Goal: Task Accomplishment & Management: Complete application form

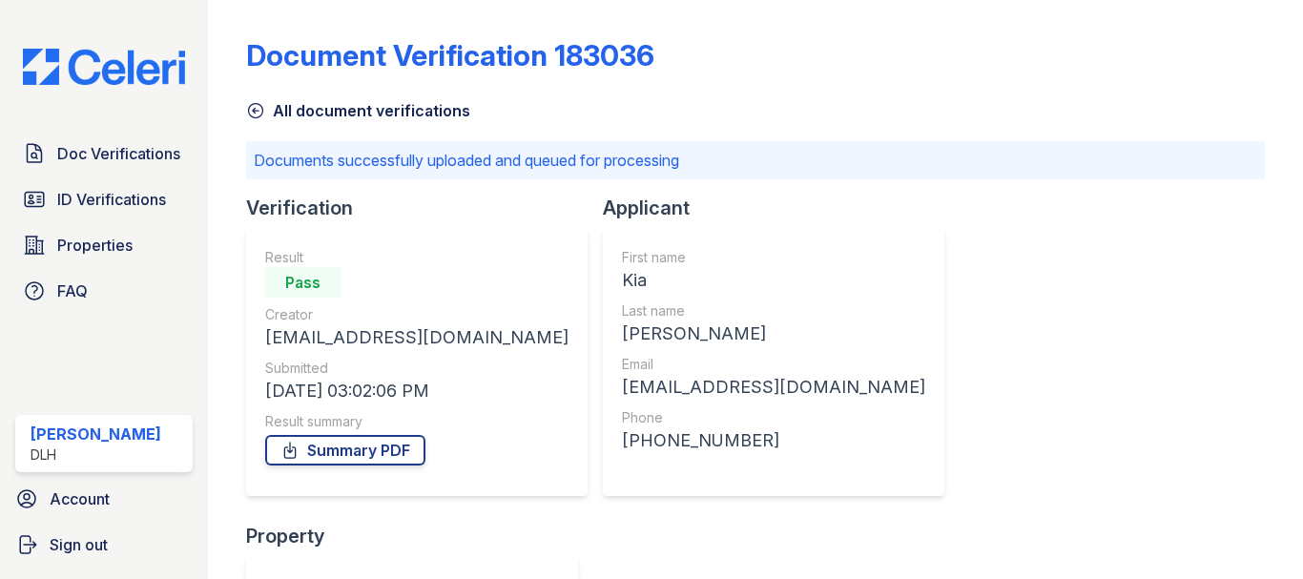
click at [140, 70] on img at bounding box center [104, 67] width 193 height 36
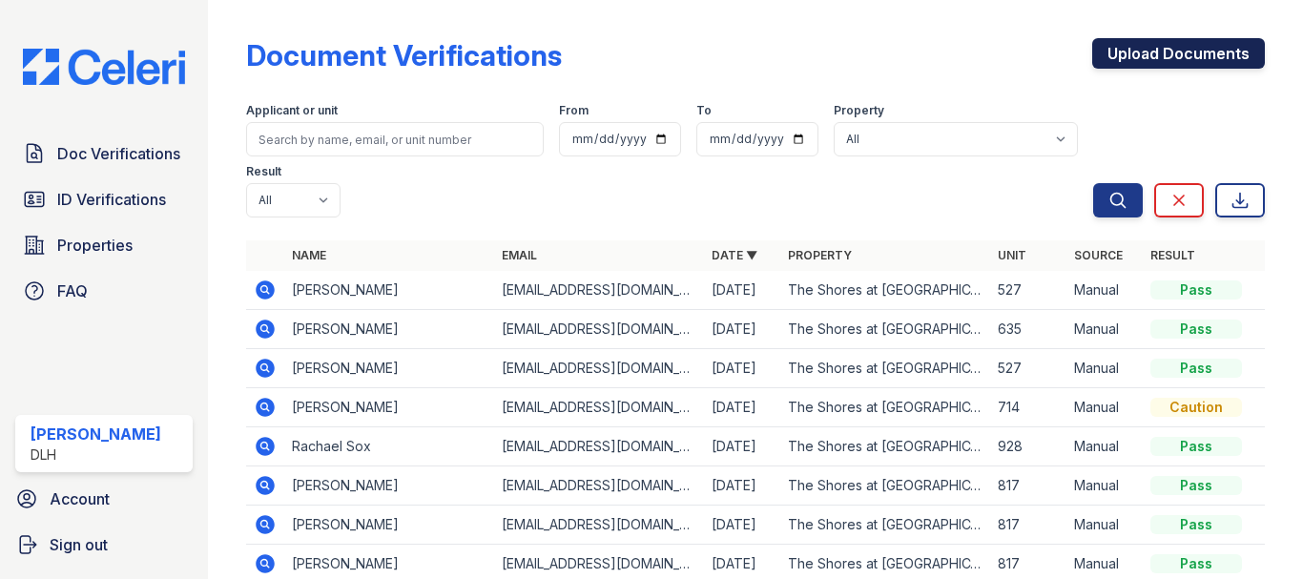
click at [1136, 58] on link "Upload Documents" at bounding box center [1178, 53] width 173 height 31
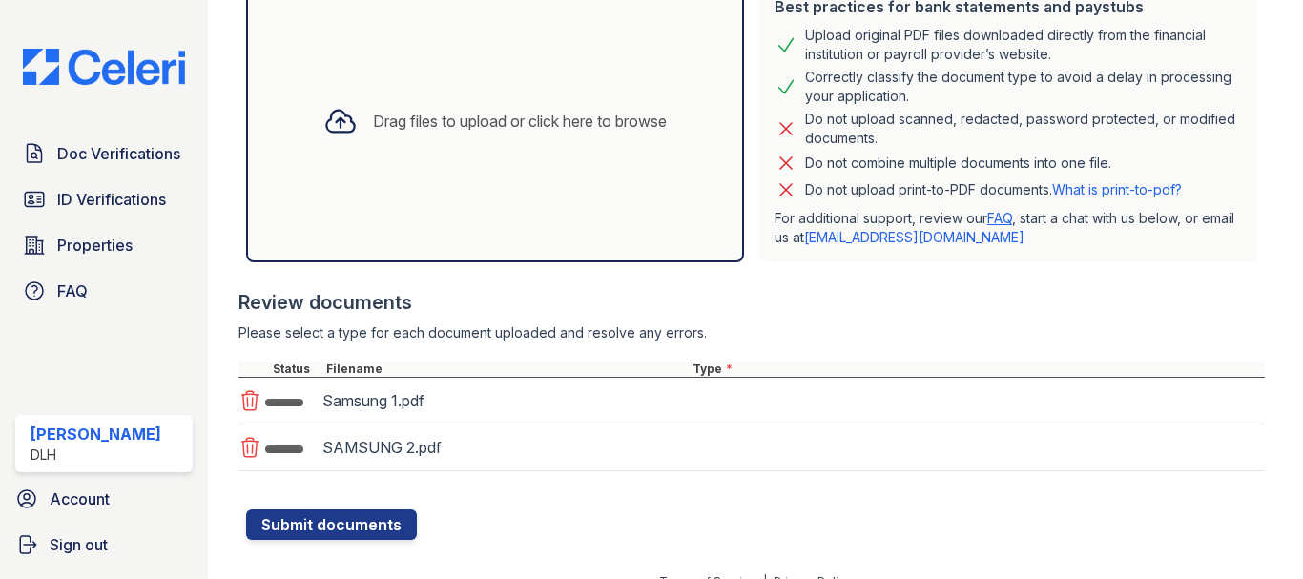
scroll to position [458, 0]
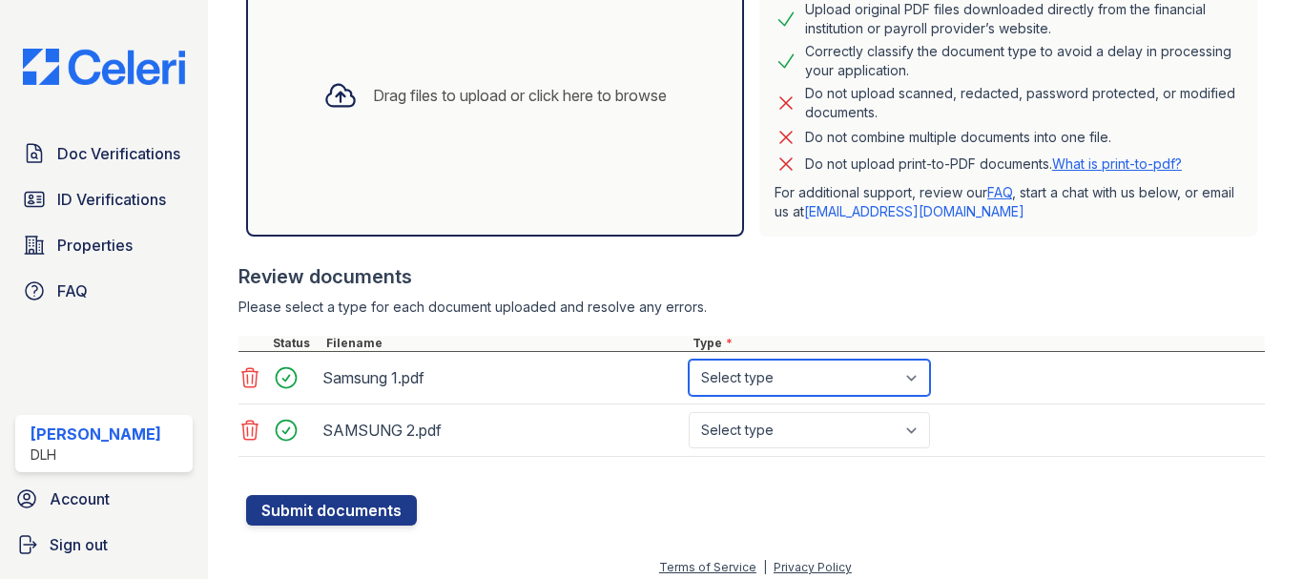
click at [779, 382] on select "Select type Paystub Bank Statement Offer Letter Tax Documents Benefit Award Let…" at bounding box center [809, 378] width 241 height 36
select select "paystub"
click at [689, 360] on select "Select type Paystub Bank Statement Offer Letter Tax Documents Benefit Award Let…" at bounding box center [809, 378] width 241 height 36
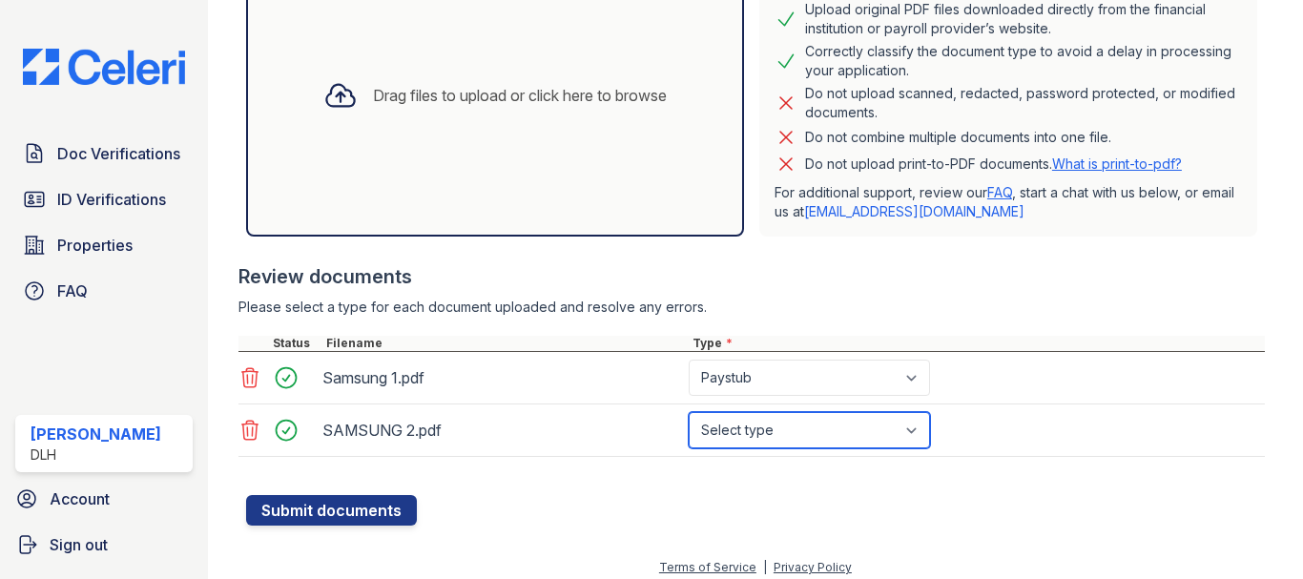
click at [743, 423] on select "Select type Paystub Bank Statement Offer Letter Tax Documents Benefit Award Let…" at bounding box center [809, 430] width 241 height 36
select select "paystub"
click at [689, 412] on select "Select type Paystub Bank Statement Offer Letter Tax Documents Benefit Award Let…" at bounding box center [809, 430] width 241 height 36
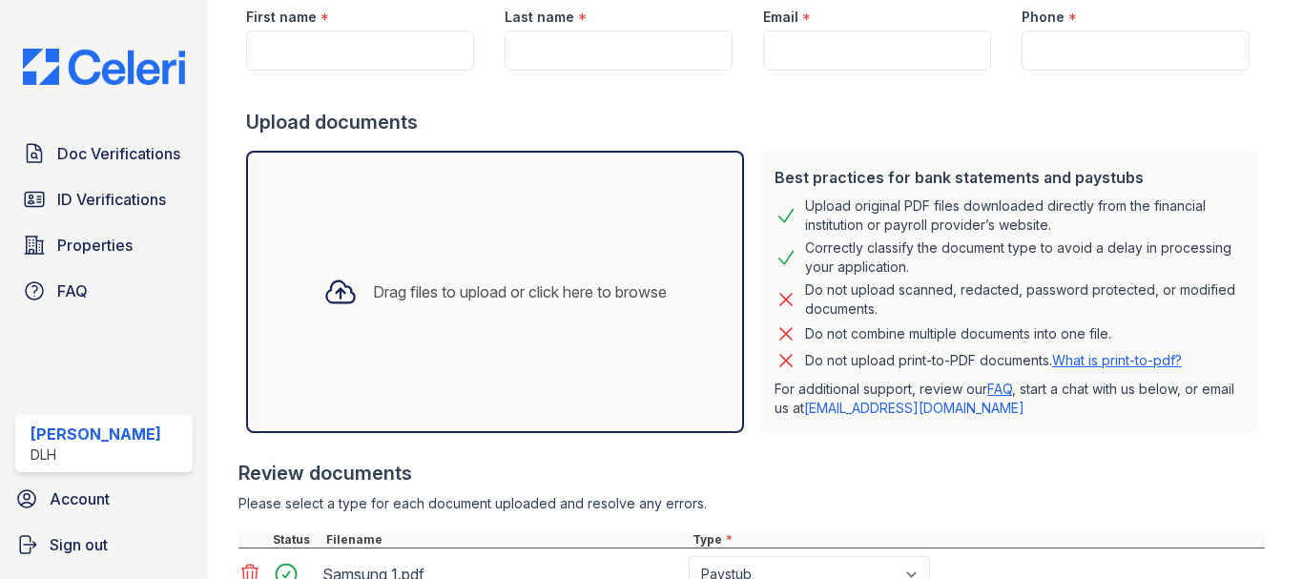
scroll to position [0, 0]
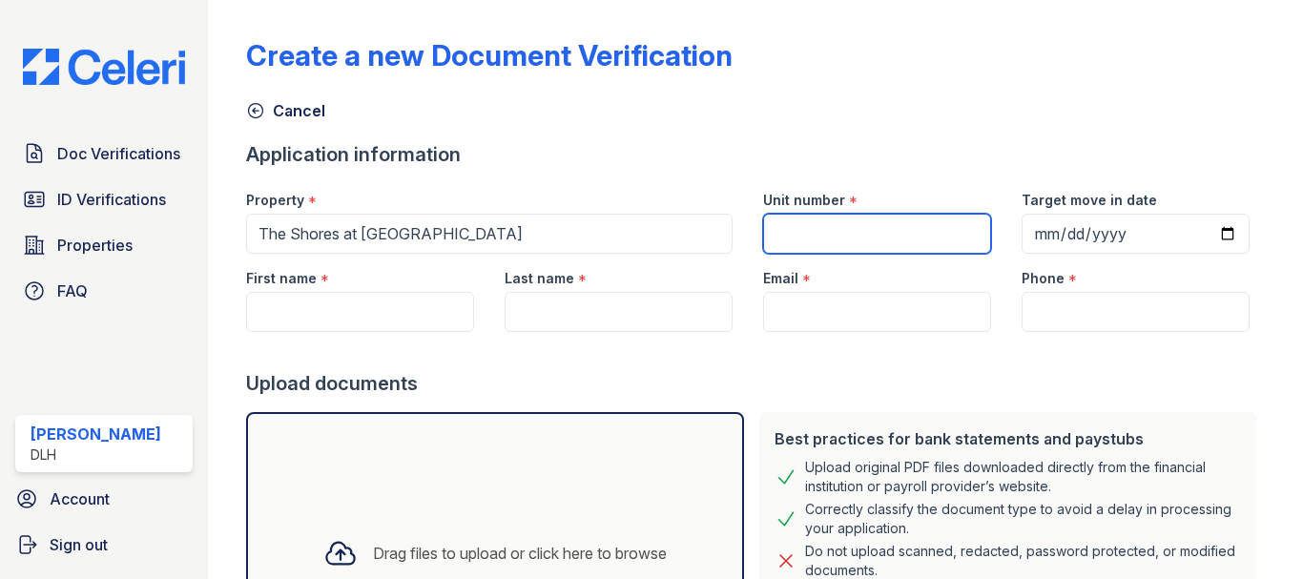
click at [848, 235] on input "Unit number" at bounding box center [877, 234] width 228 height 40
type input "431"
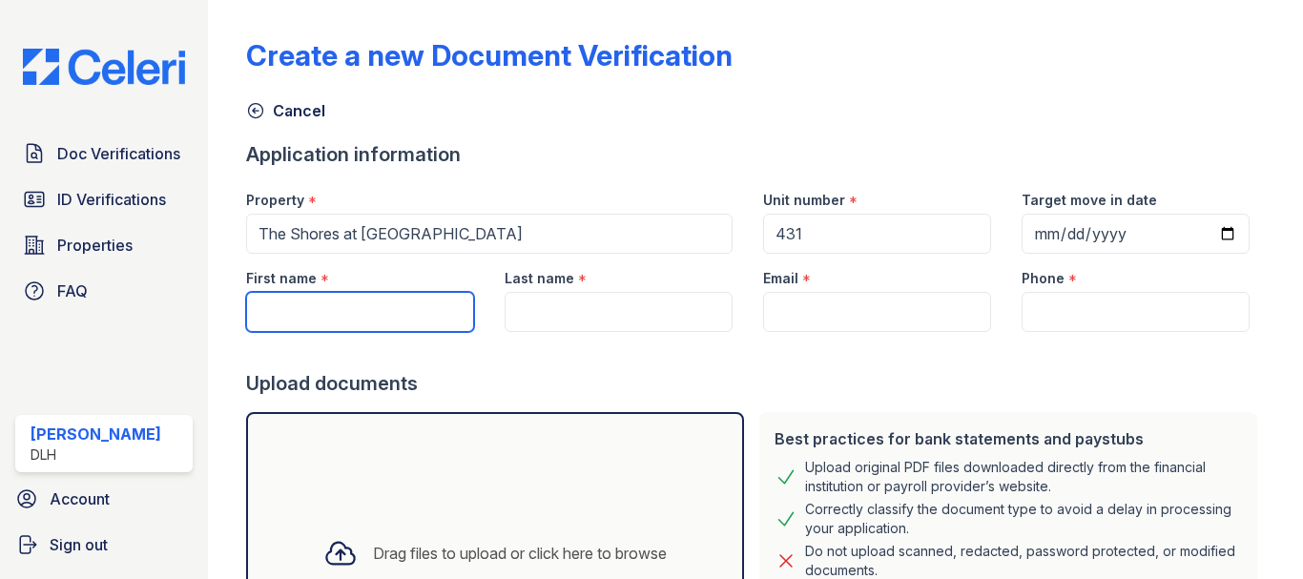
click at [329, 307] on input "First name" at bounding box center [360, 312] width 228 height 40
type input "Asia"
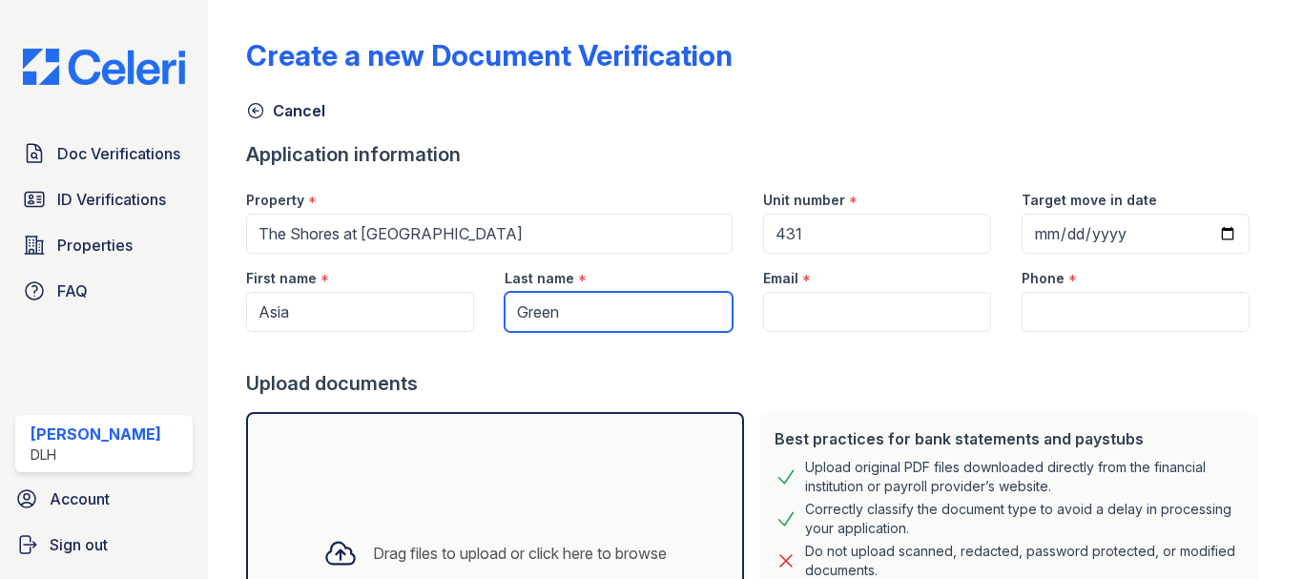
type input "Green"
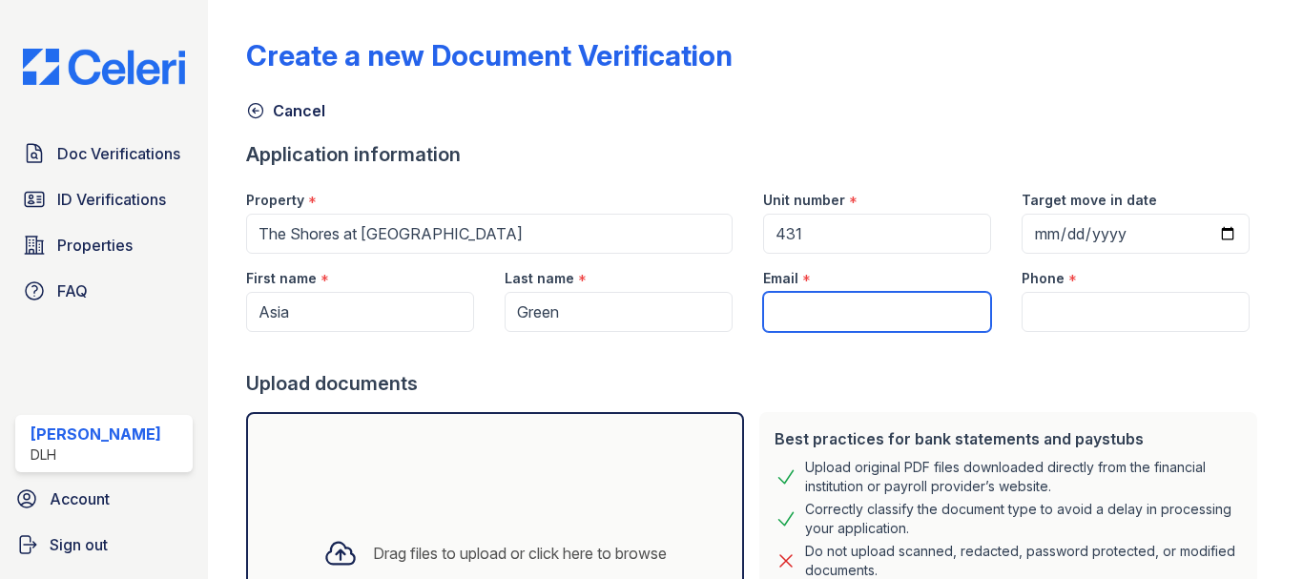
paste input "[EMAIL_ADDRESS][DOMAIN_NAME]"
type input "[EMAIL_ADDRESS][DOMAIN_NAME]"
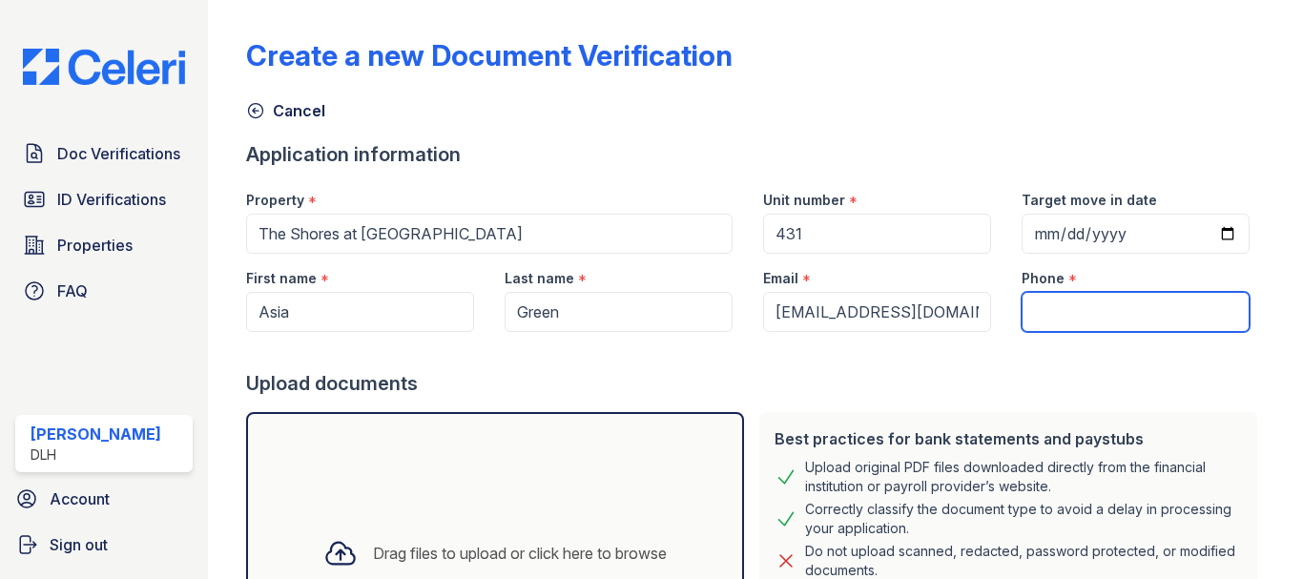
paste input "tel:[PHONE_NUMBER]"
click at [1048, 314] on input "tel:[PHONE_NUMBER]" at bounding box center [1136, 312] width 228 height 40
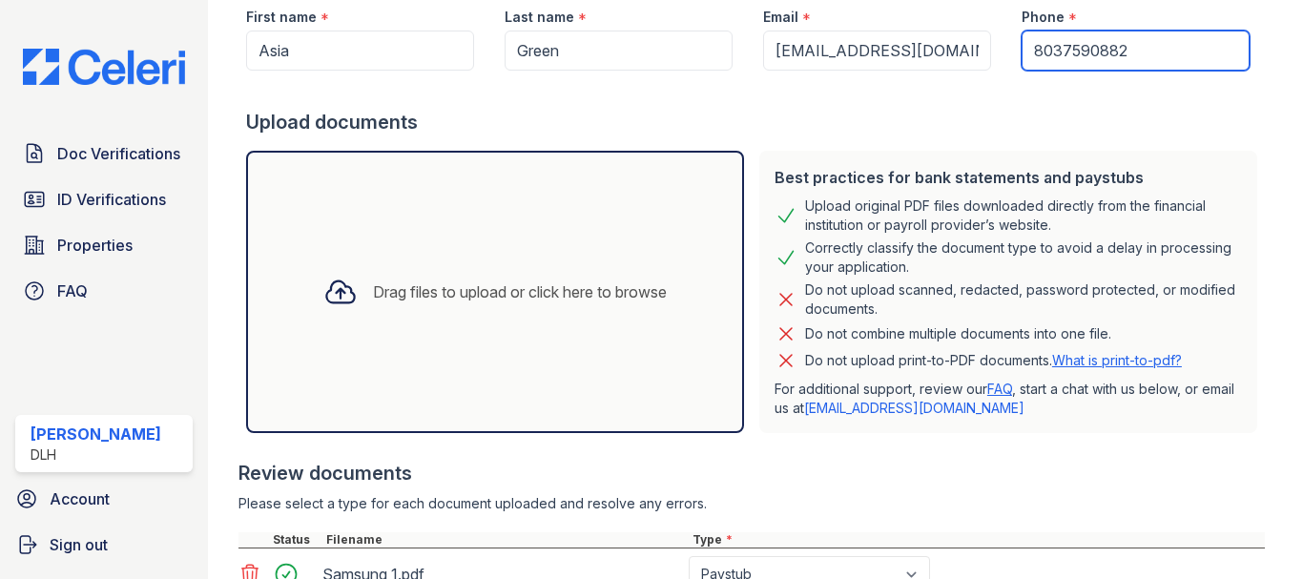
scroll to position [469, 0]
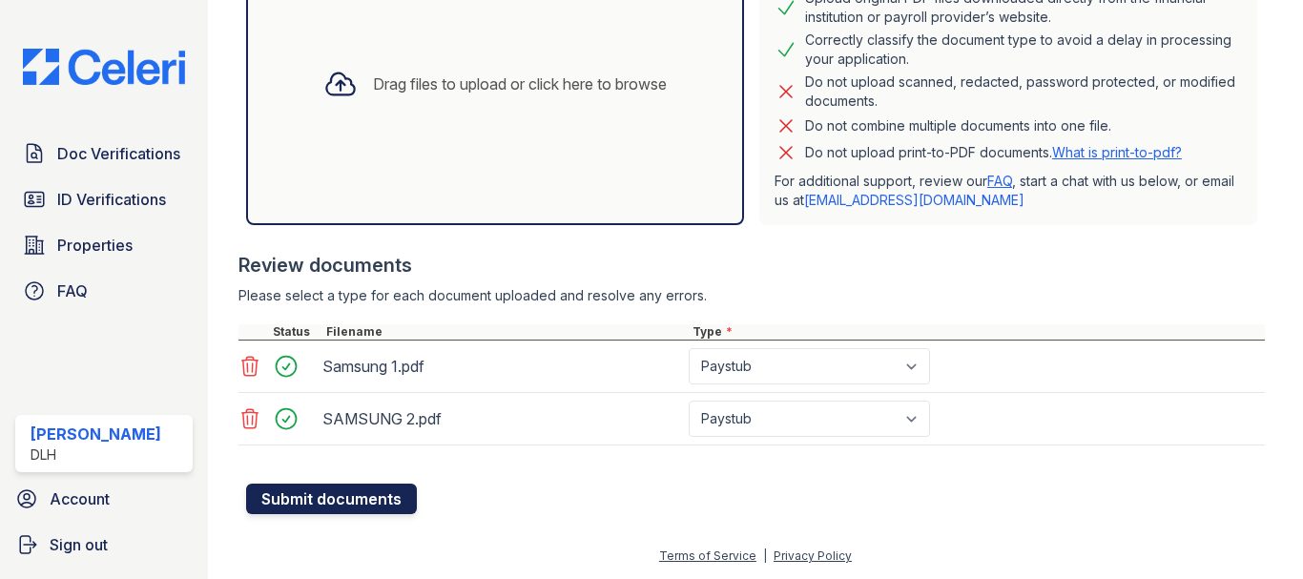
type input "8037590882"
click at [307, 491] on button "Submit documents" at bounding box center [331, 499] width 171 height 31
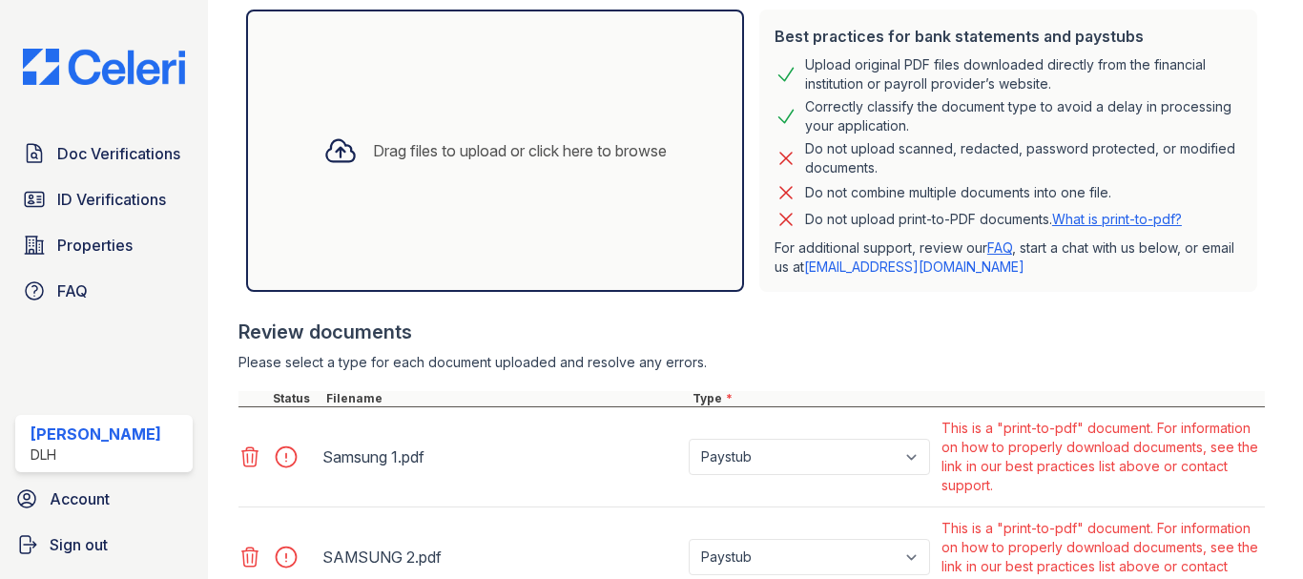
scroll to position [572, 0]
